Goal: Transaction & Acquisition: Book appointment/travel/reservation

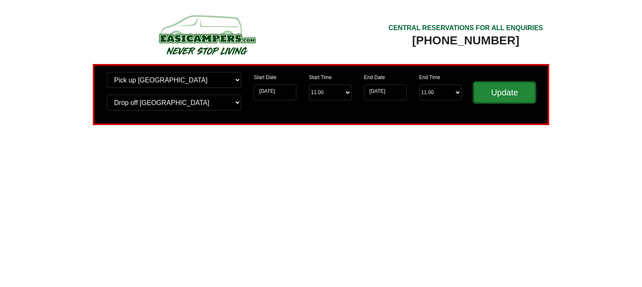
click at [518, 96] on input "Update" at bounding box center [504, 92] width 61 height 20
click at [509, 91] on input "Update" at bounding box center [504, 92] width 61 height 20
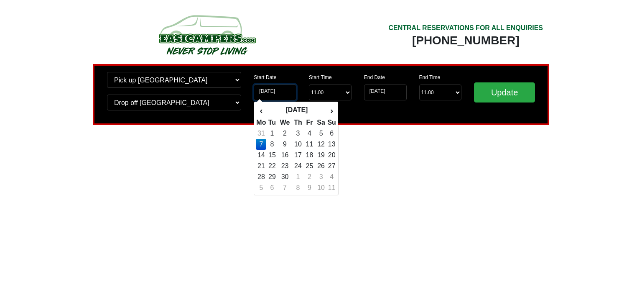
click at [290, 93] on input "[DATE]" at bounding box center [275, 92] width 43 height 16
click at [272, 144] on td "8" at bounding box center [271, 144] width 11 height 11
type input "08-06-2027"
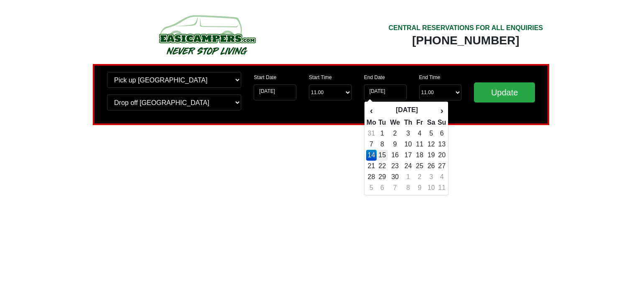
click at [385, 154] on td "15" at bounding box center [382, 155] width 11 height 11
type input "15-06-2027"
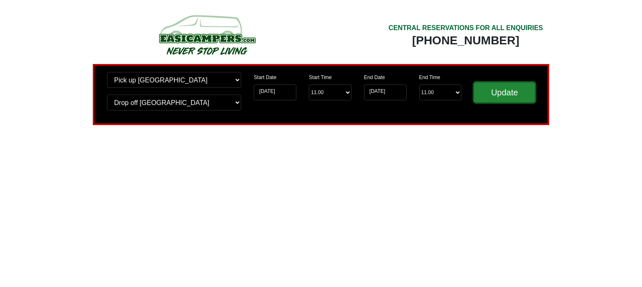
click at [507, 97] on input "Update" at bounding box center [504, 92] width 61 height 20
click at [209, 41] on img at bounding box center [207, 35] width 159 height 46
